Goal: Information Seeking & Learning: Learn about a topic

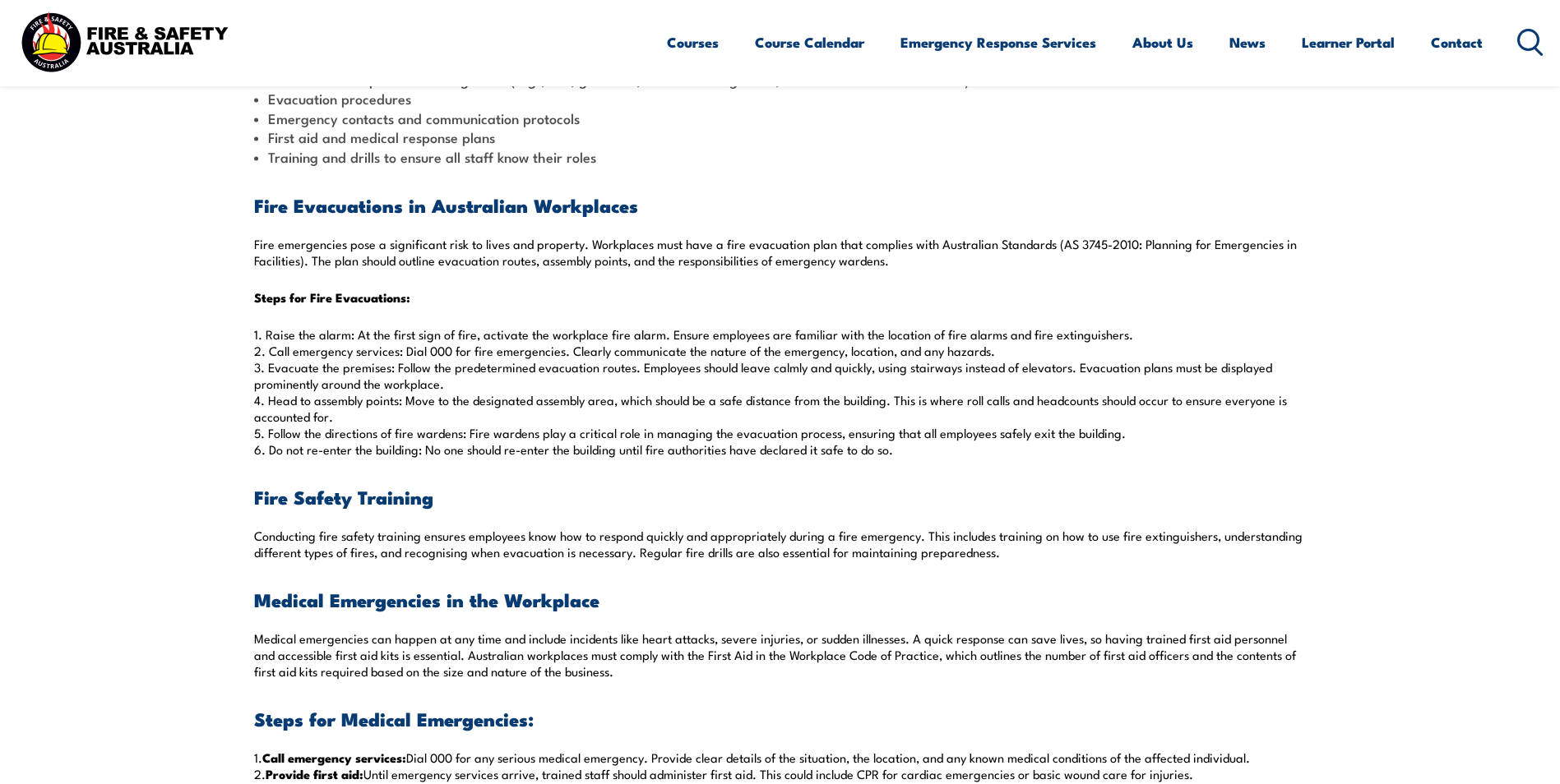
click at [753, 482] on div "Emergencies can occur without warning in the workplace, putting employees, clie…" at bounding box center [780, 777] width 1053 height 1891
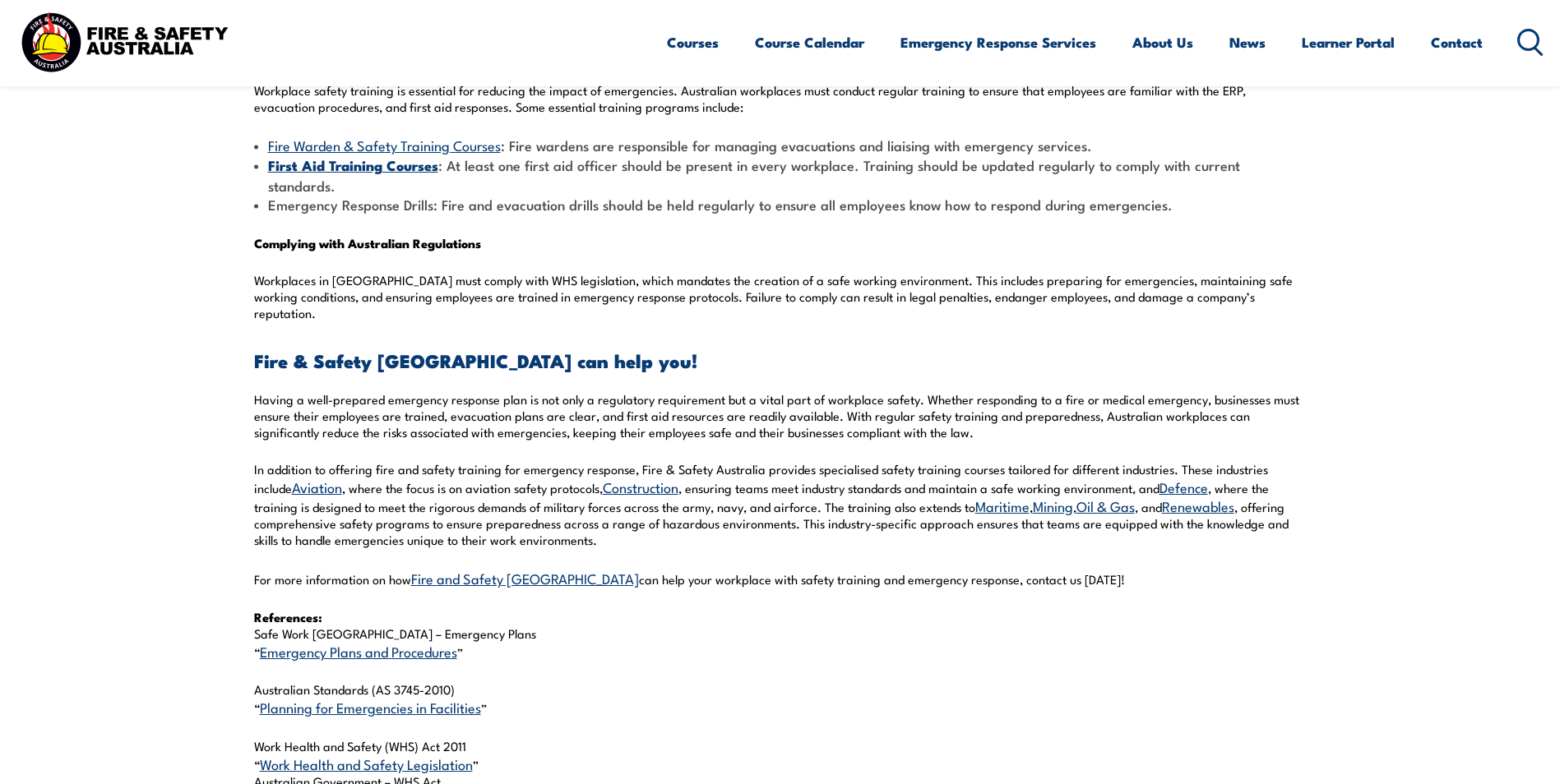
scroll to position [1562, 0]
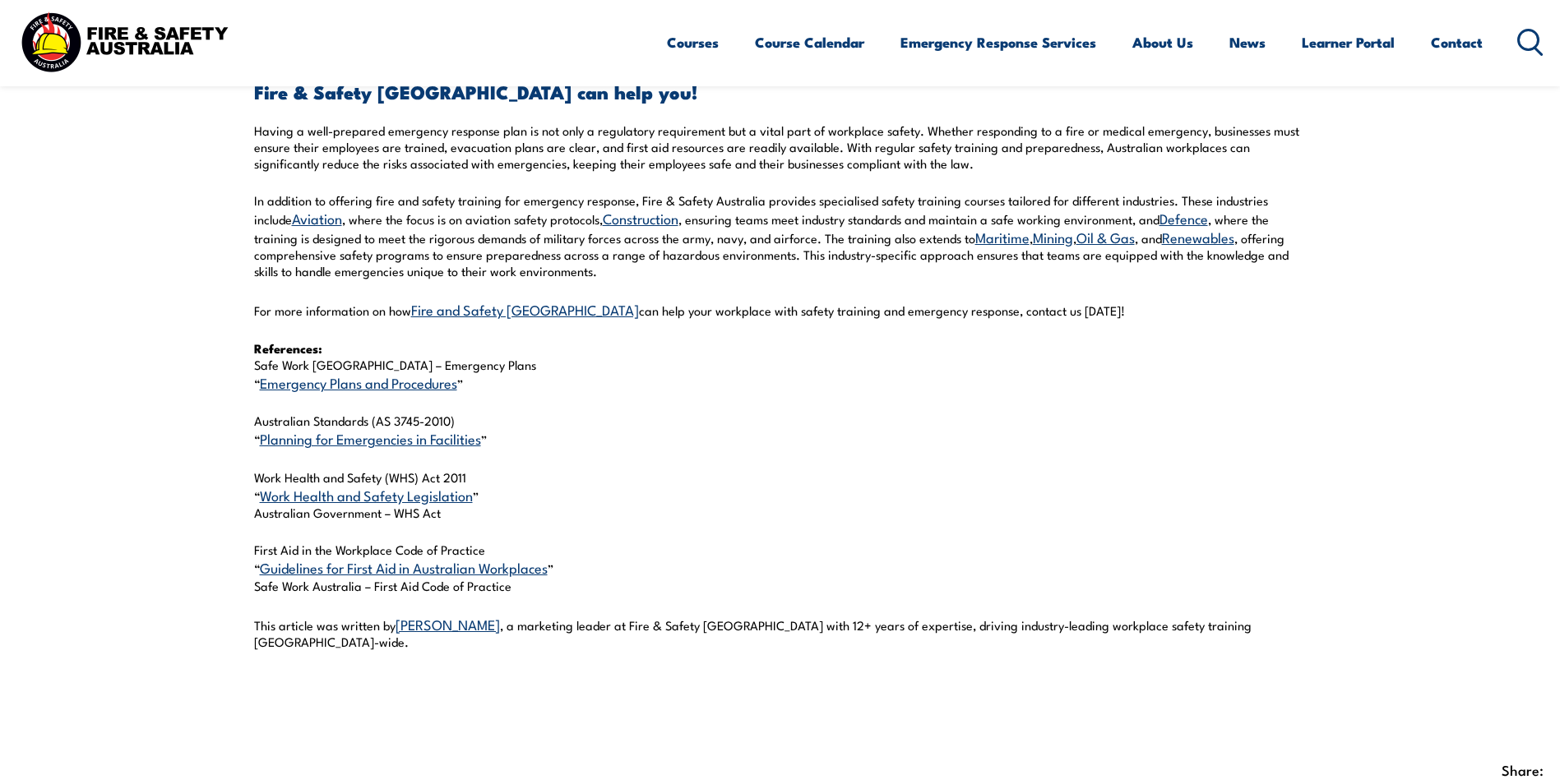
scroll to position [1808, 0]
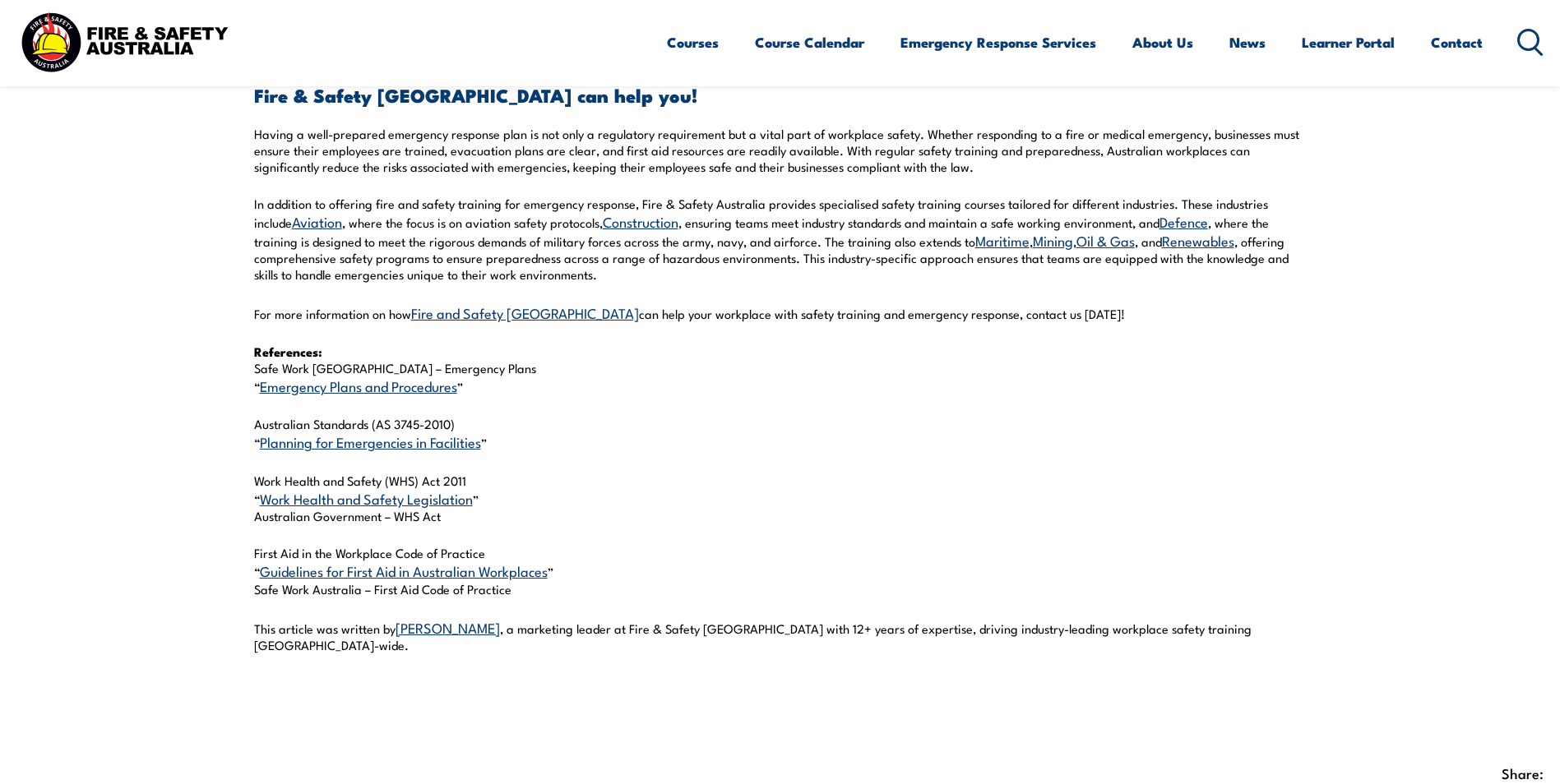
drag, startPoint x: 256, startPoint y: 314, endPoint x: 565, endPoint y: 554, distance: 391.3
copy div "References: Safe Work Australia – Emergency Plans “ Emergency Plans and Procedu…"
click at [630, 416] on p "Australian Standards (AS 3745-2010) “ Planning for Emergencies in Facilities ”" at bounding box center [780, 433] width 1053 height 35
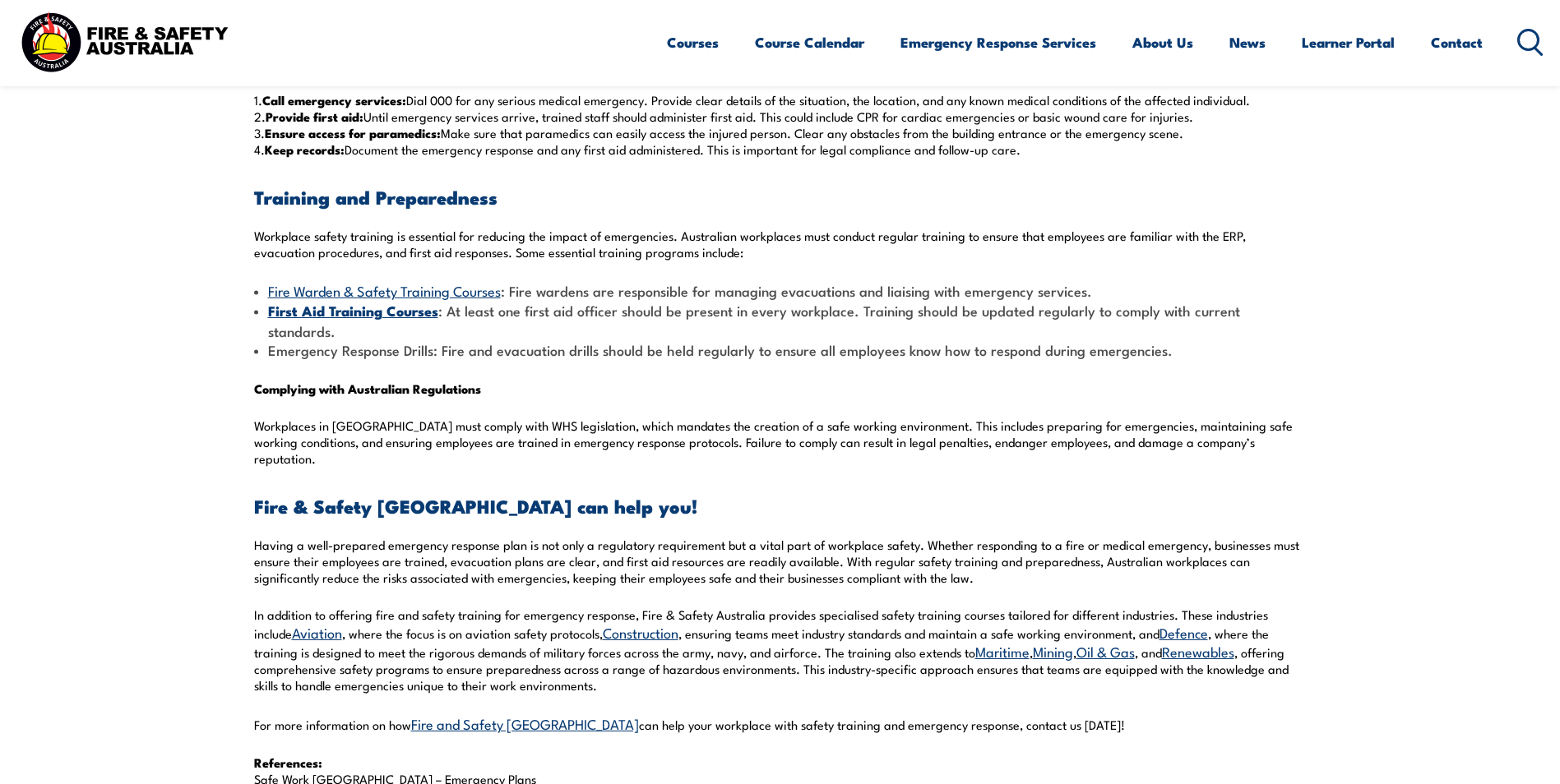
scroll to position [1562, 0]
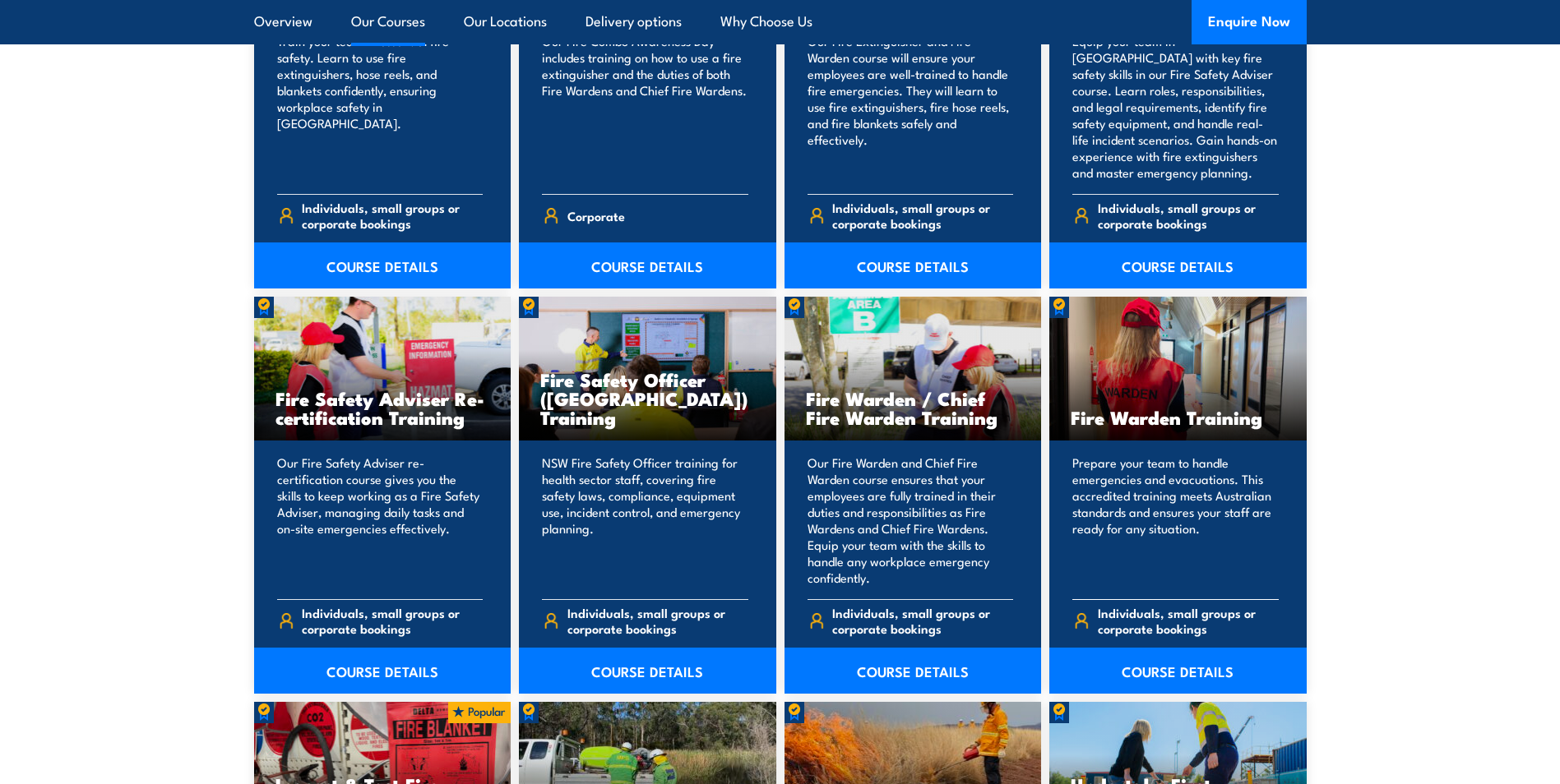
scroll to position [1973, 0]
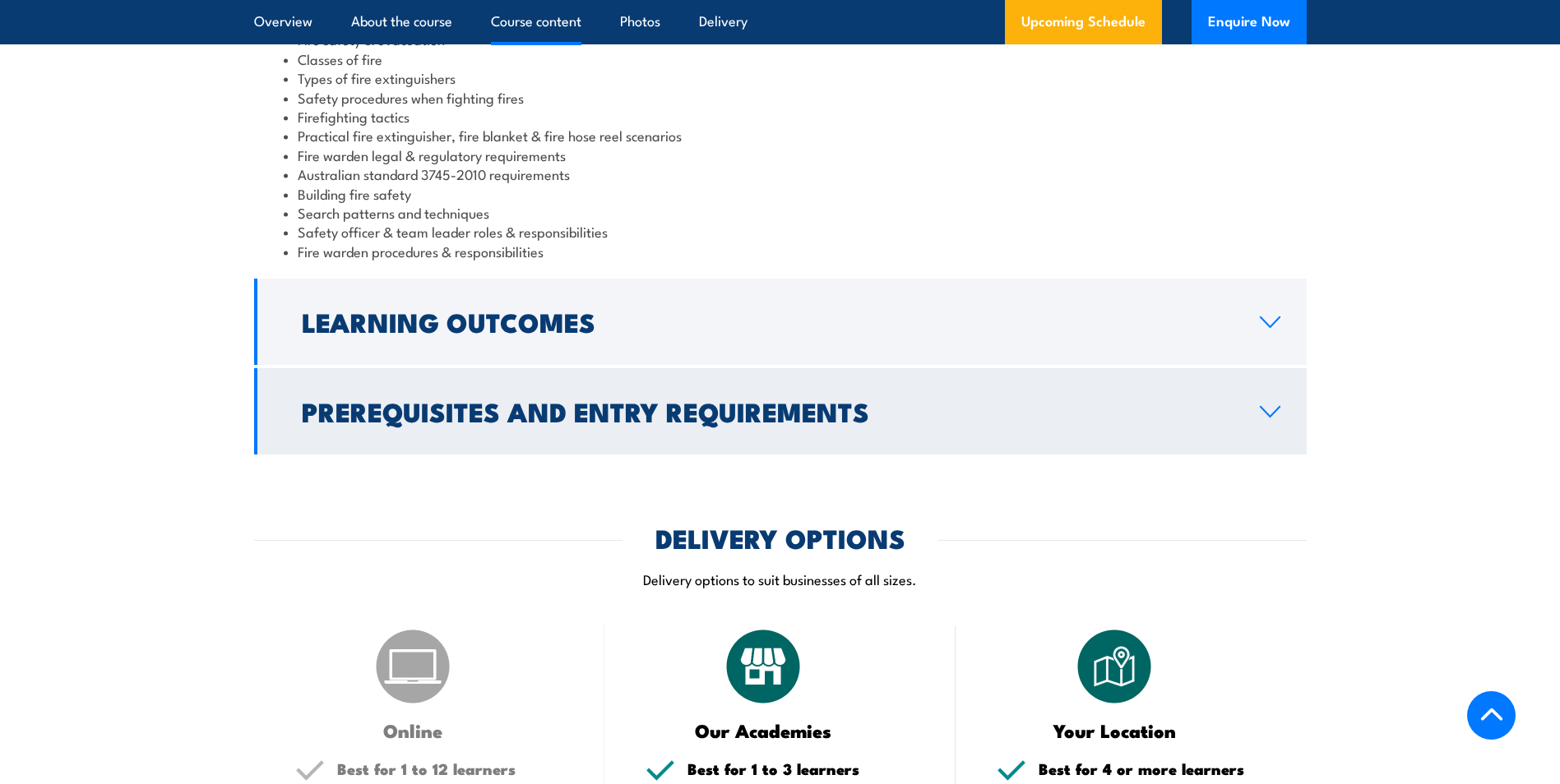
scroll to position [1397, 0]
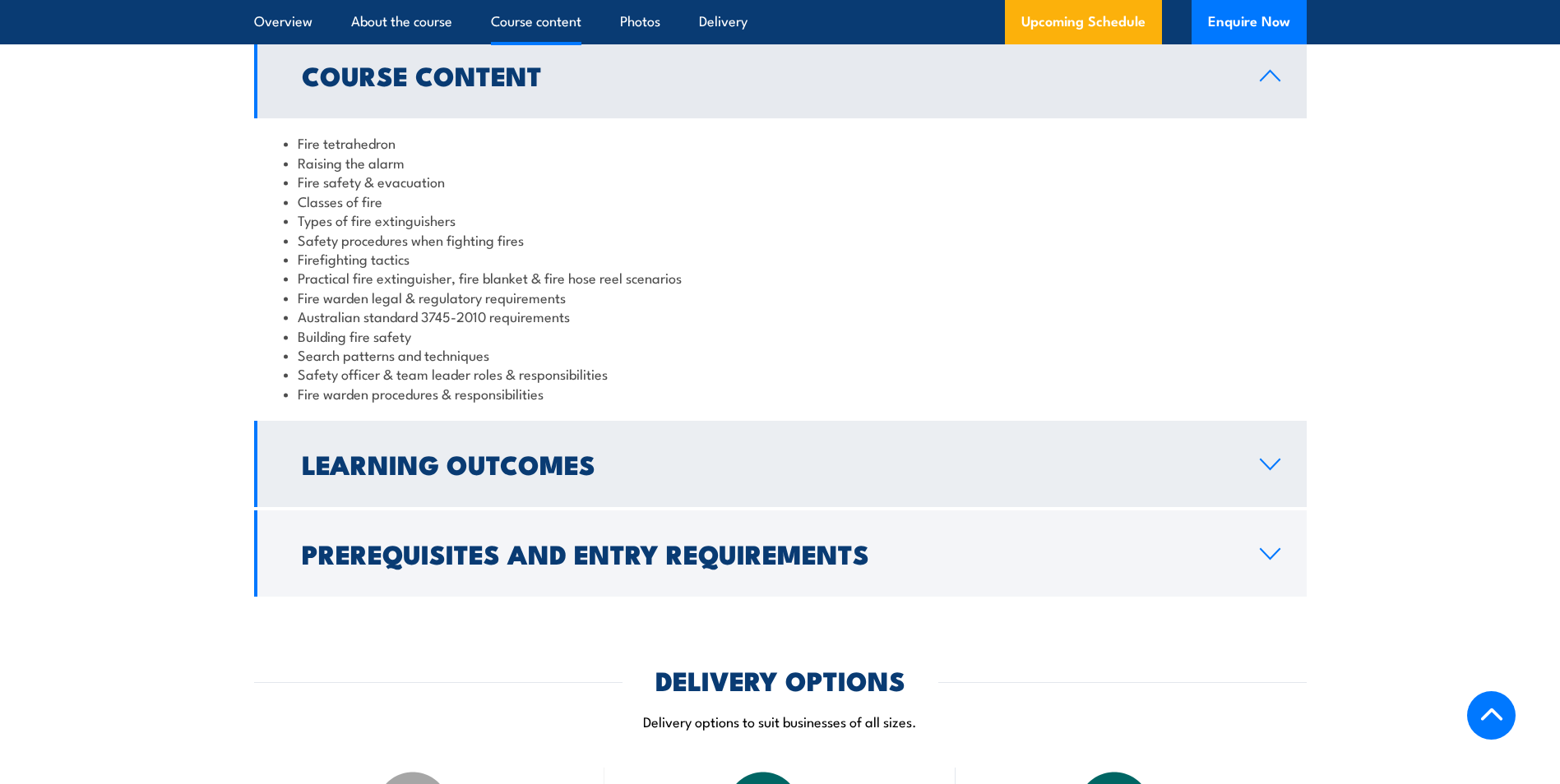
click at [767, 467] on h2 "Learning Outcomes" at bounding box center [768, 463] width 932 height 23
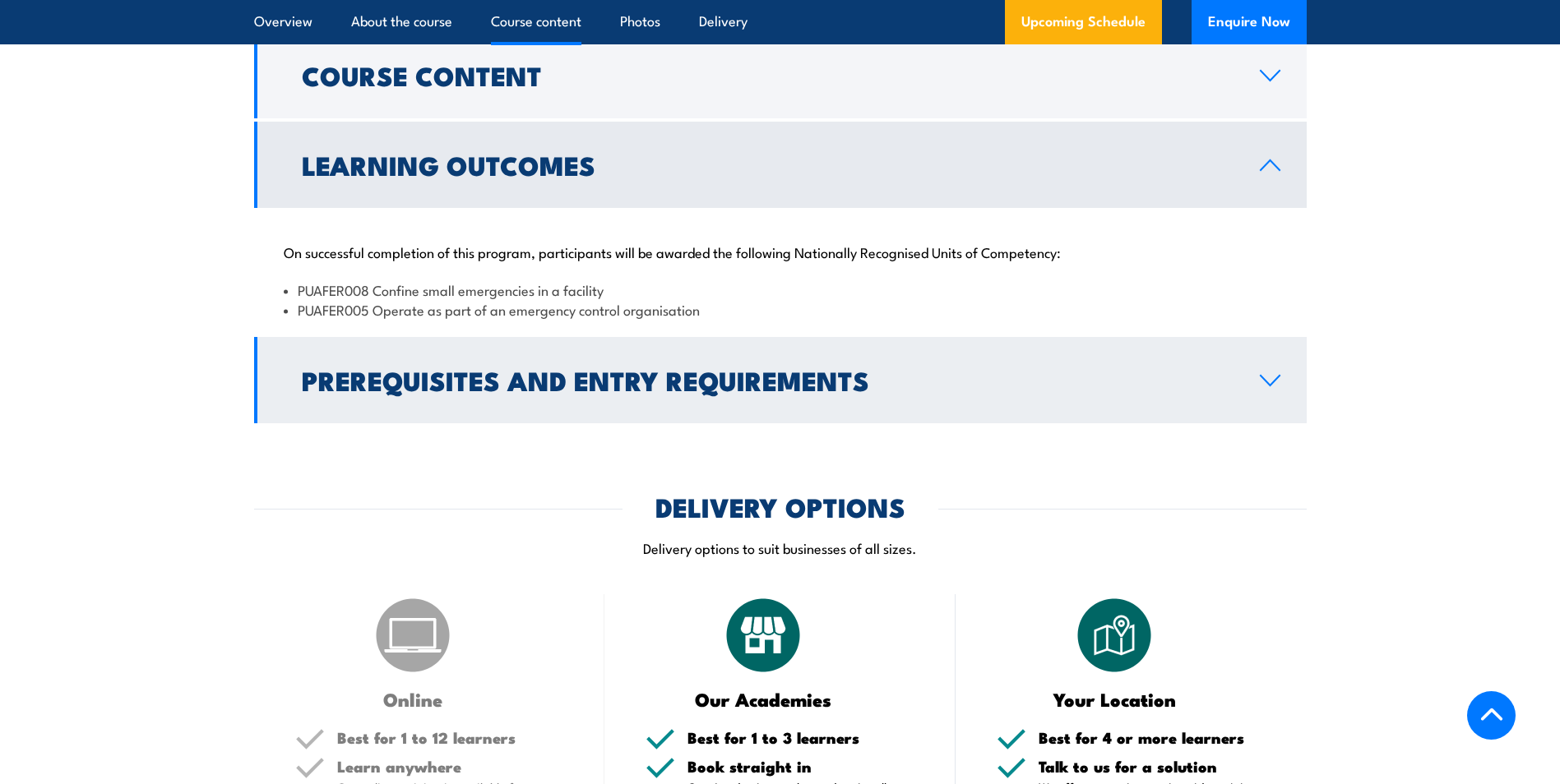
click at [654, 369] on h2 "Prerequisites and Entry Requirements" at bounding box center [768, 379] width 932 height 23
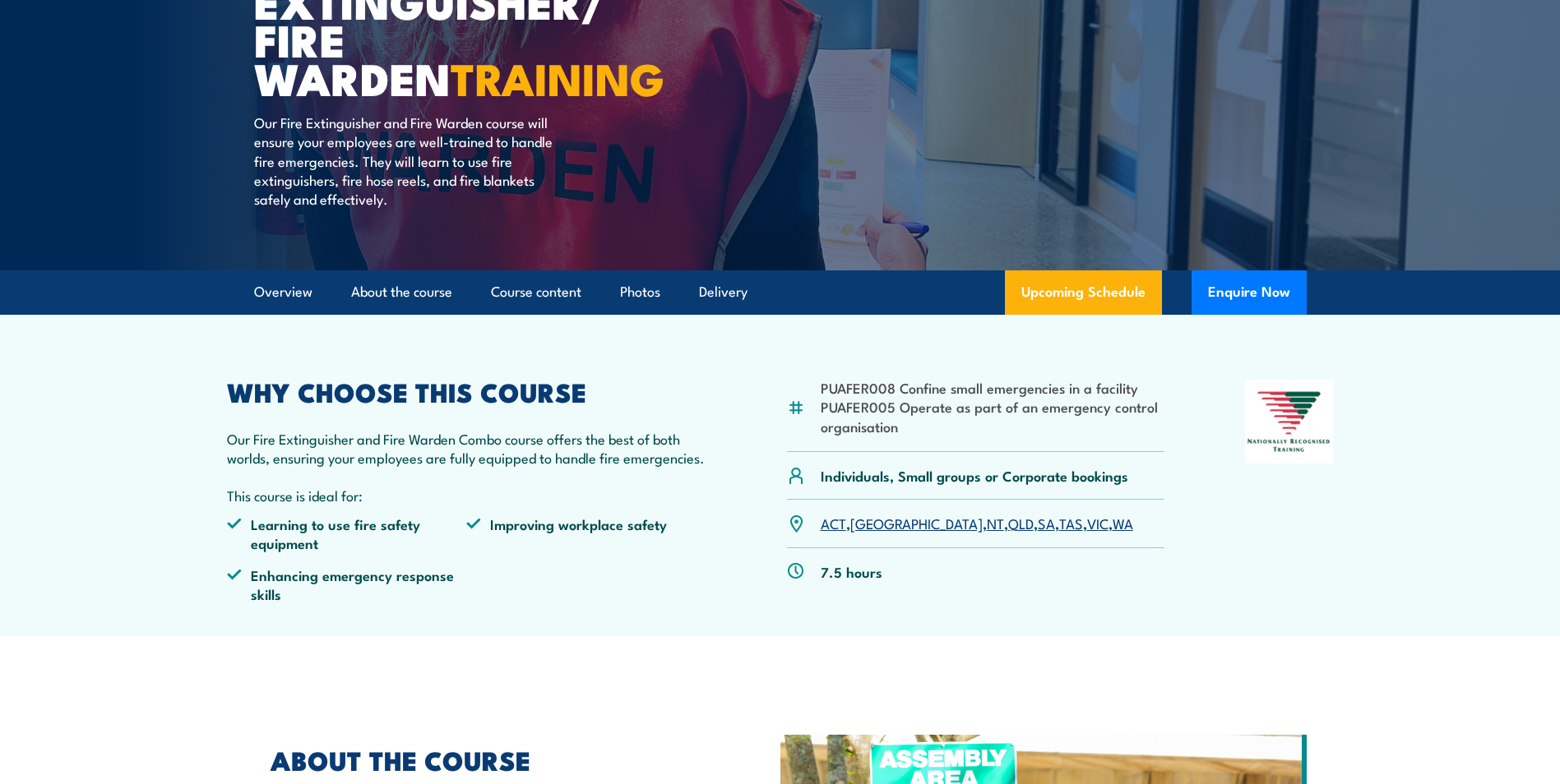
scroll to position [411, 0]
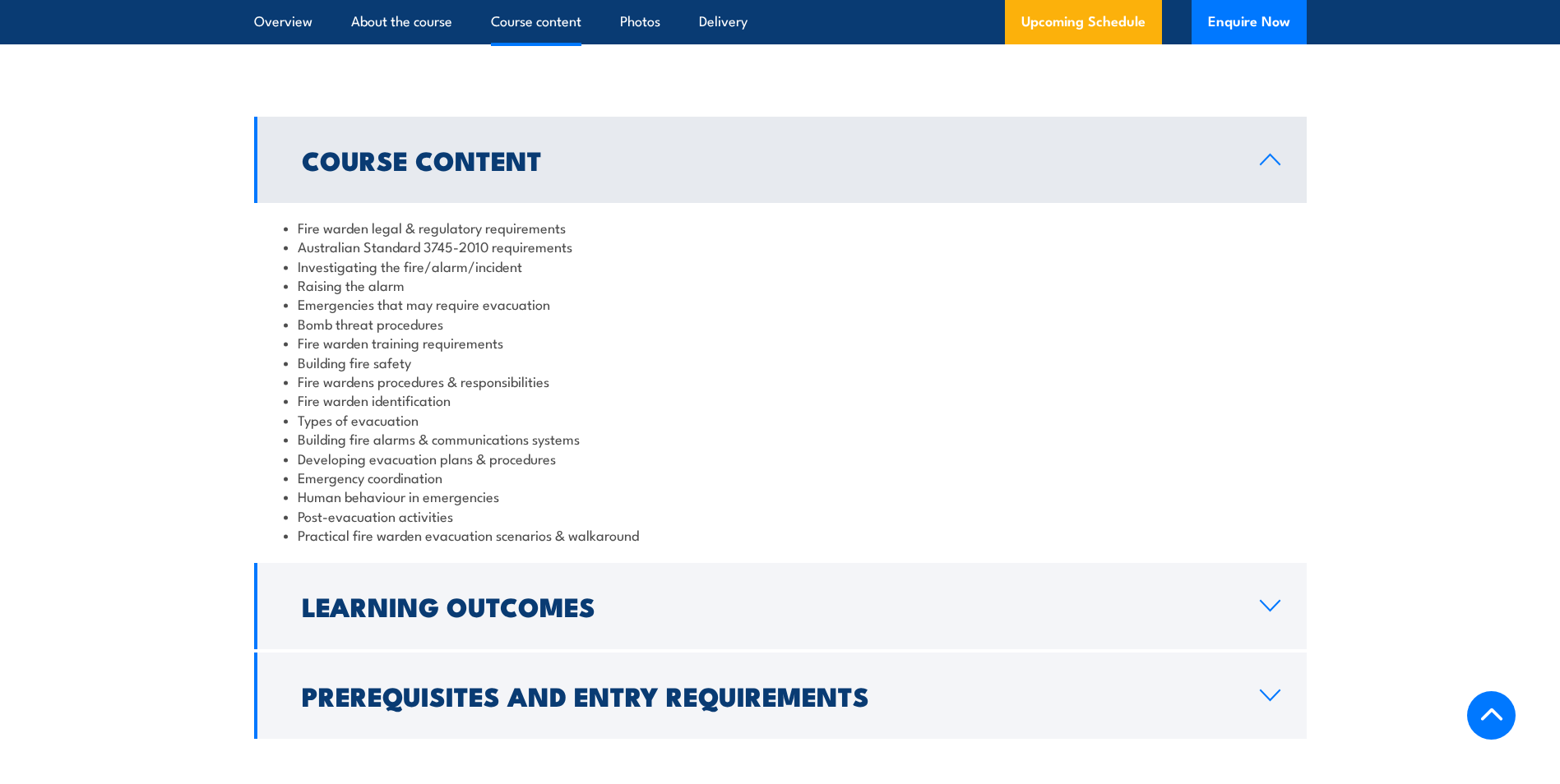
scroll to position [1808, 0]
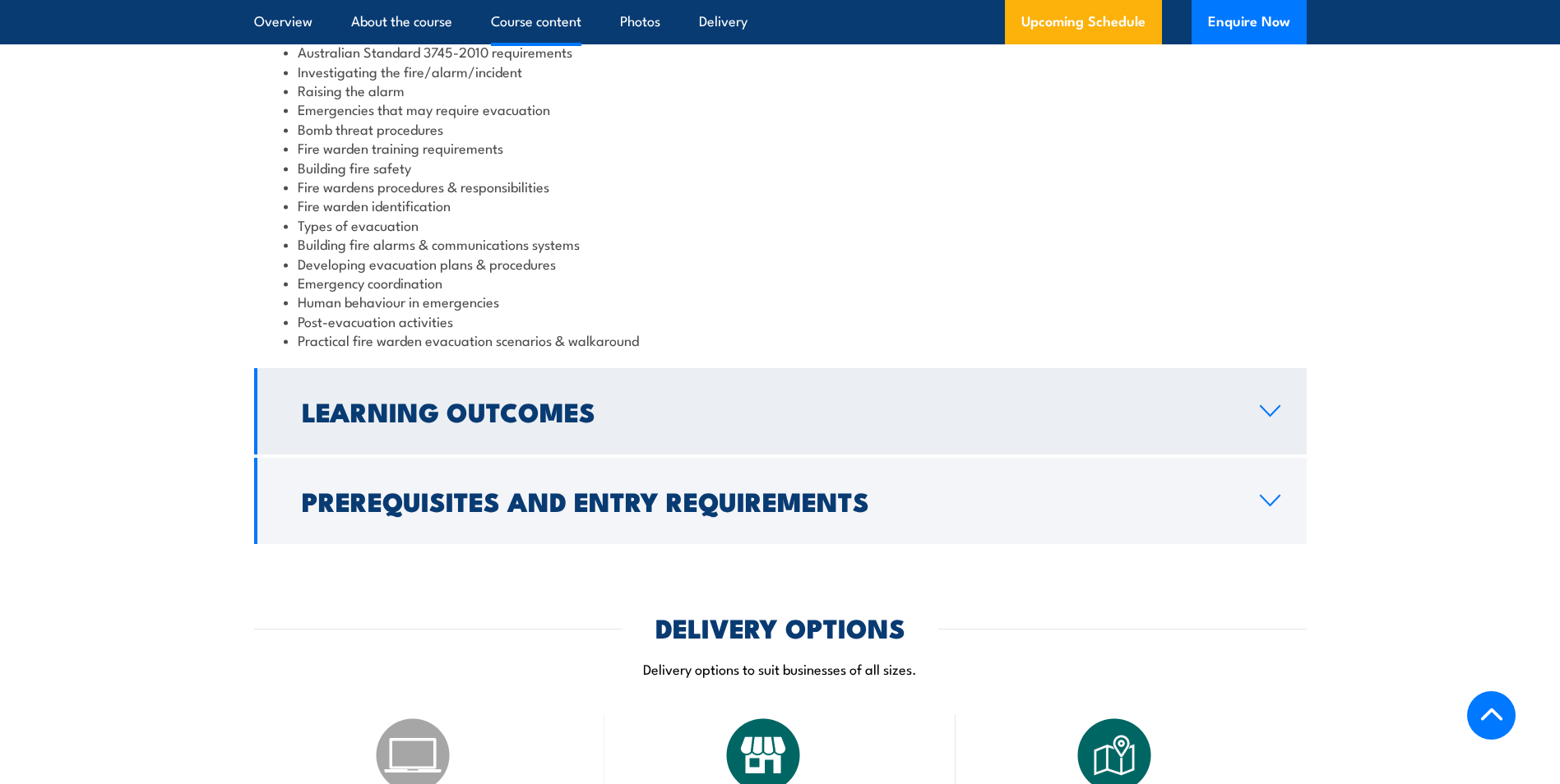
click at [687, 400] on h2 "Learning Outcomes" at bounding box center [768, 411] width 932 height 23
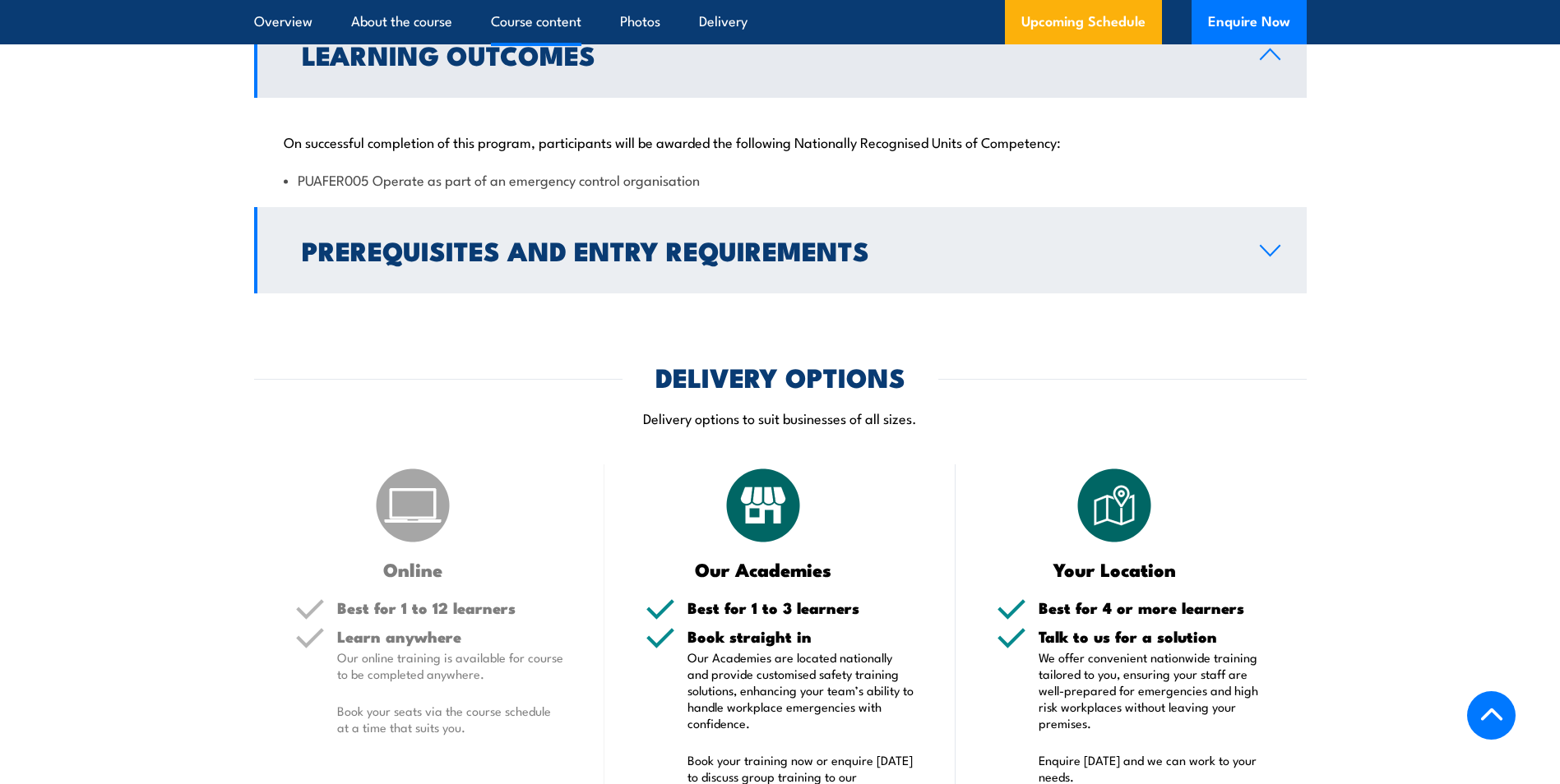
click at [1015, 256] on h2 "Prerequisites and Entry Requirements" at bounding box center [768, 249] width 932 height 23
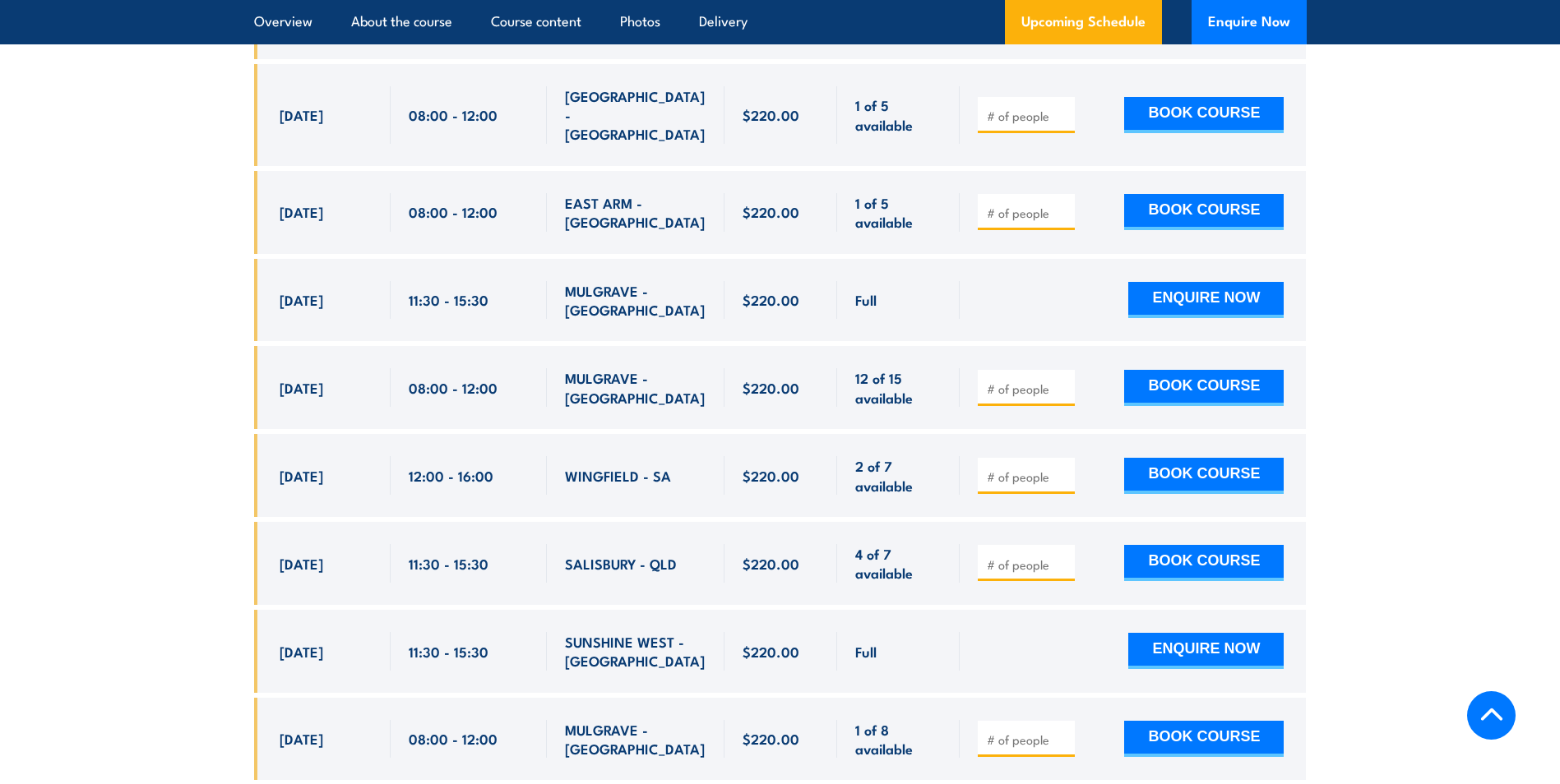
scroll to position [3289, 0]
